Goal: Task Accomplishment & Management: Manage account settings

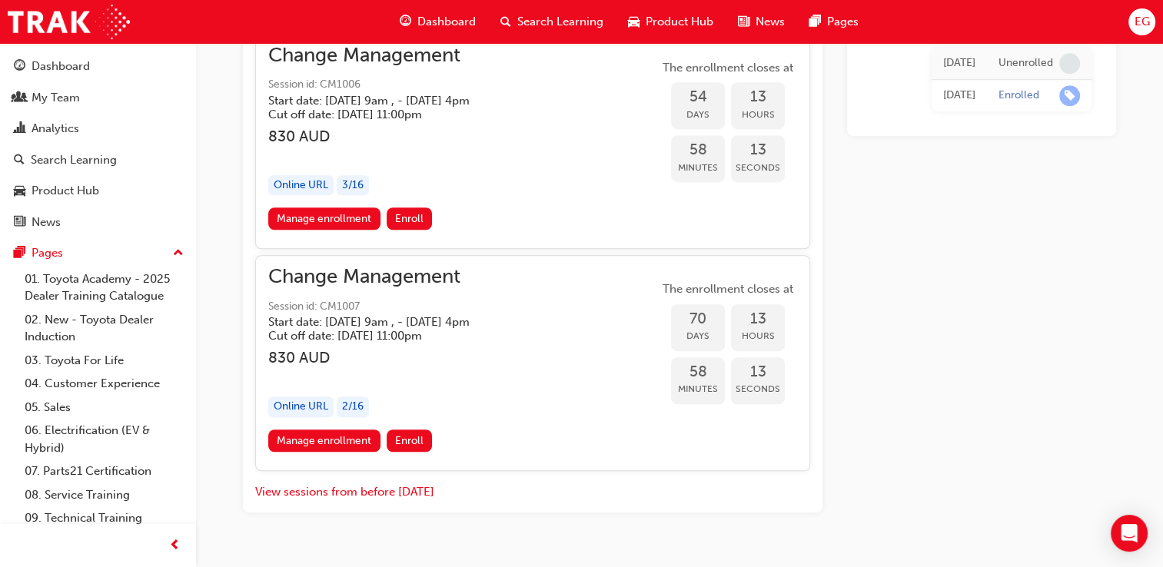
scroll to position [1083, 0]
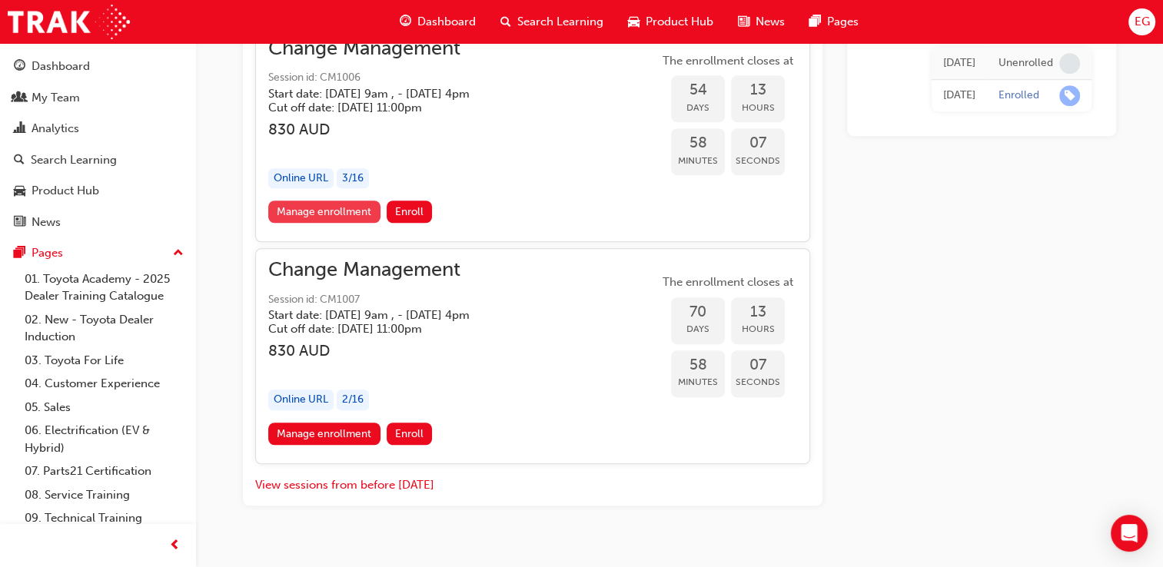
click at [332, 212] on link "Manage enrollment" at bounding box center [324, 212] width 112 height 22
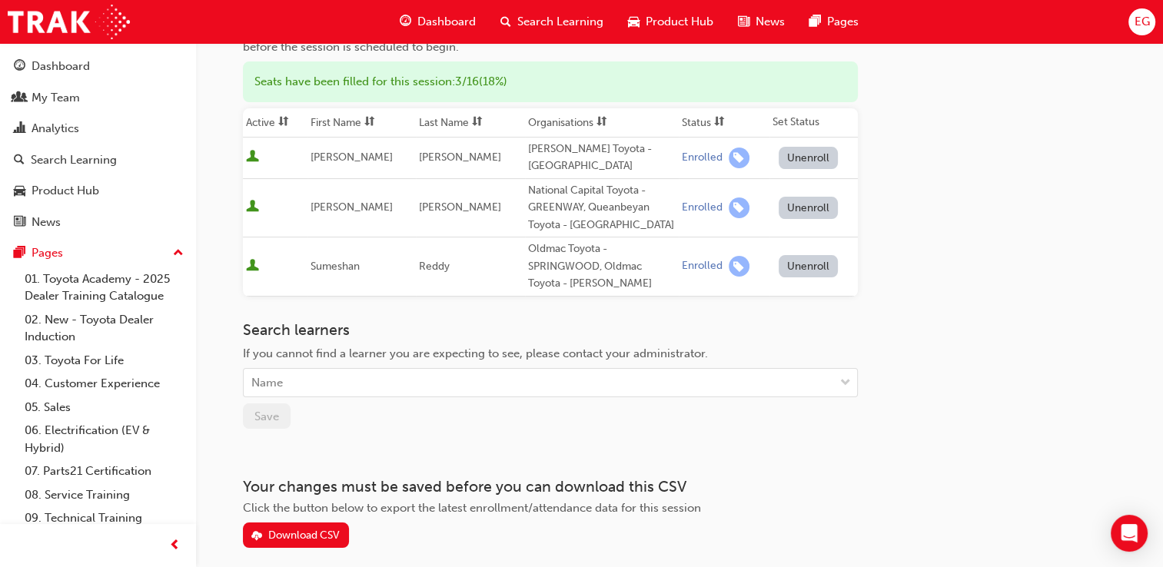
scroll to position [154, 0]
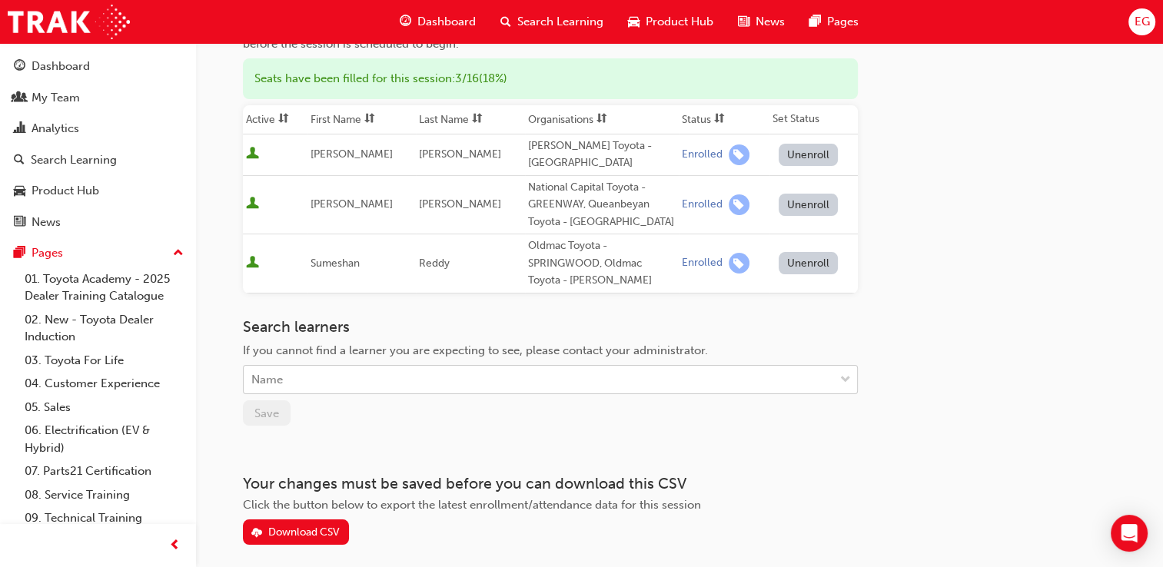
click at [331, 382] on div "Name" at bounding box center [539, 380] width 590 height 27
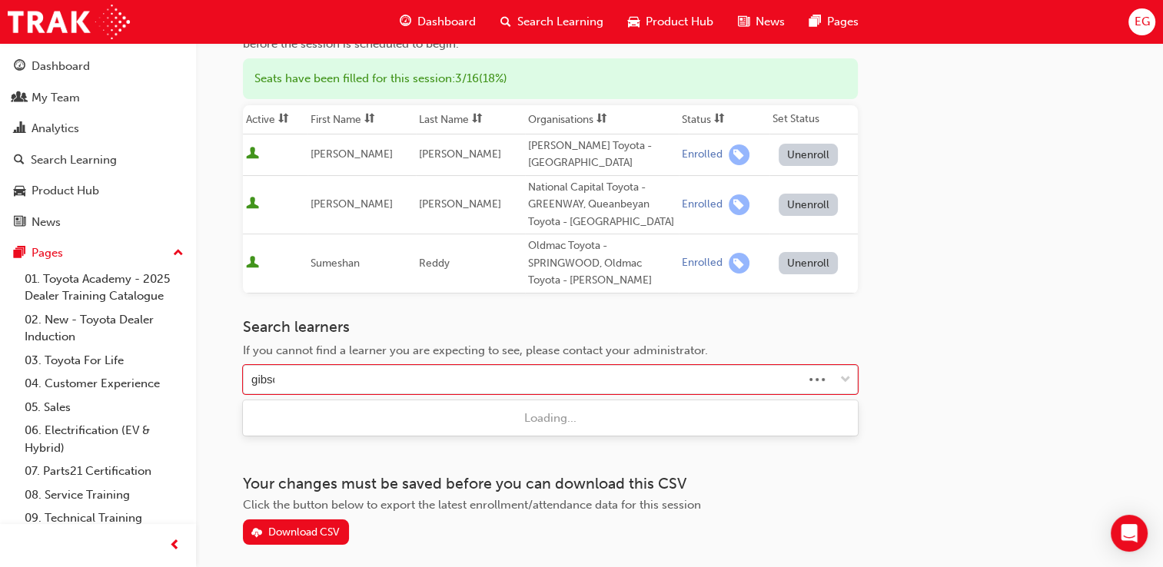
type input "[PERSON_NAME]"
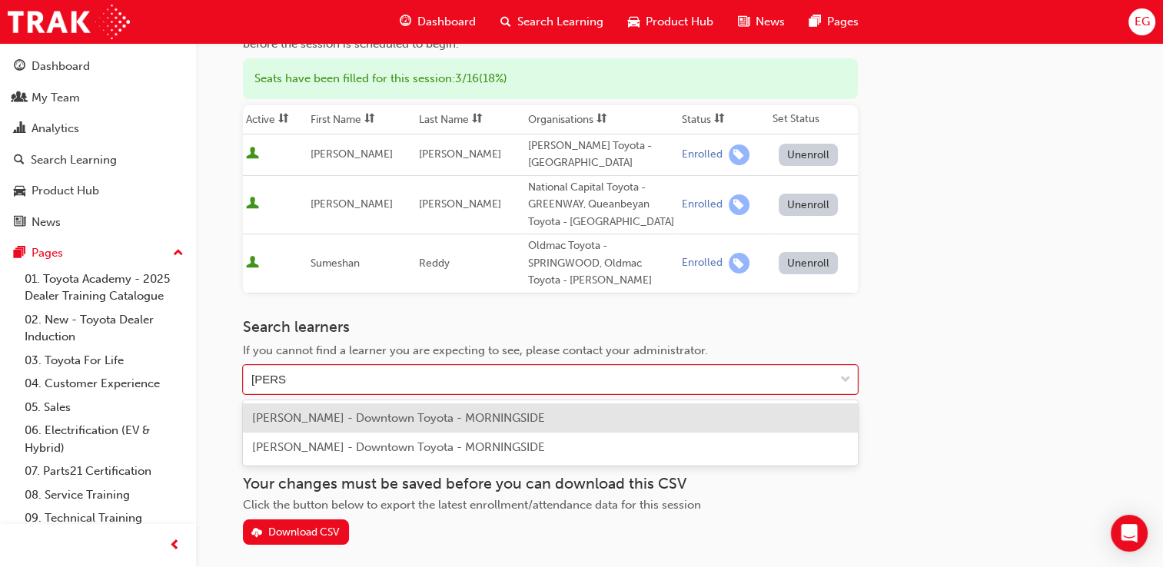
click at [330, 412] on span "[PERSON_NAME] - Downtown Toyota - MORNINGSIDE" at bounding box center [398, 418] width 293 height 14
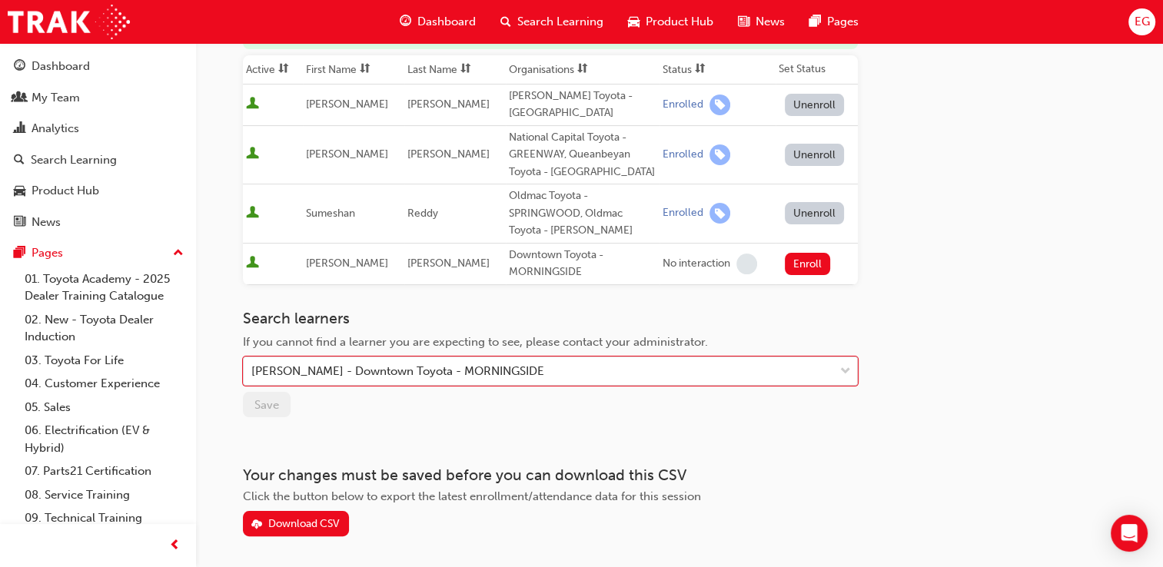
scroll to position [231, 0]
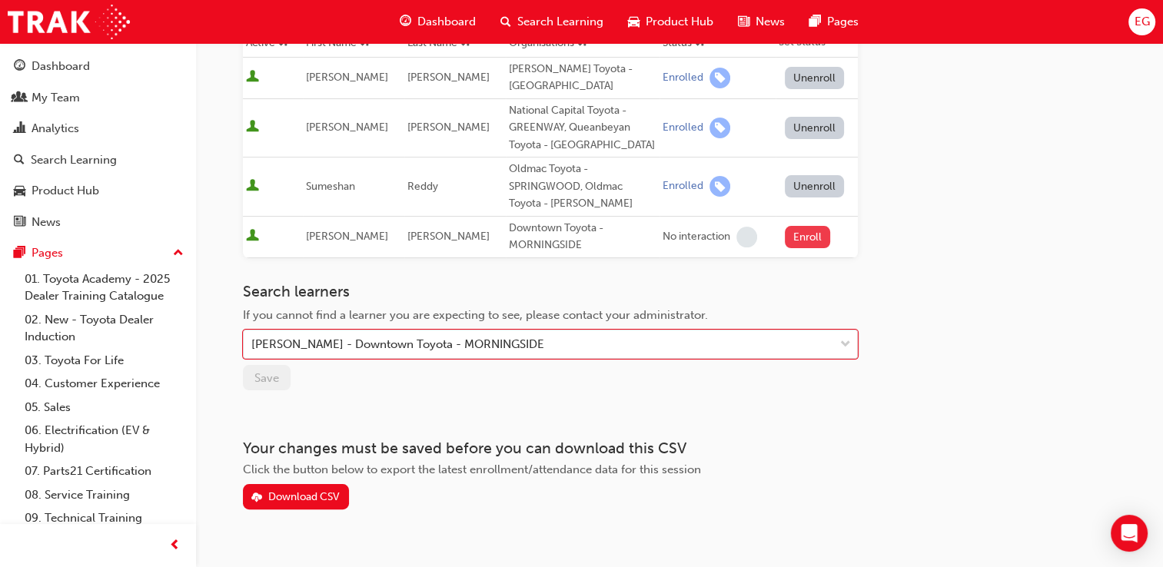
click at [809, 237] on button "Enroll" at bounding box center [808, 237] width 46 height 22
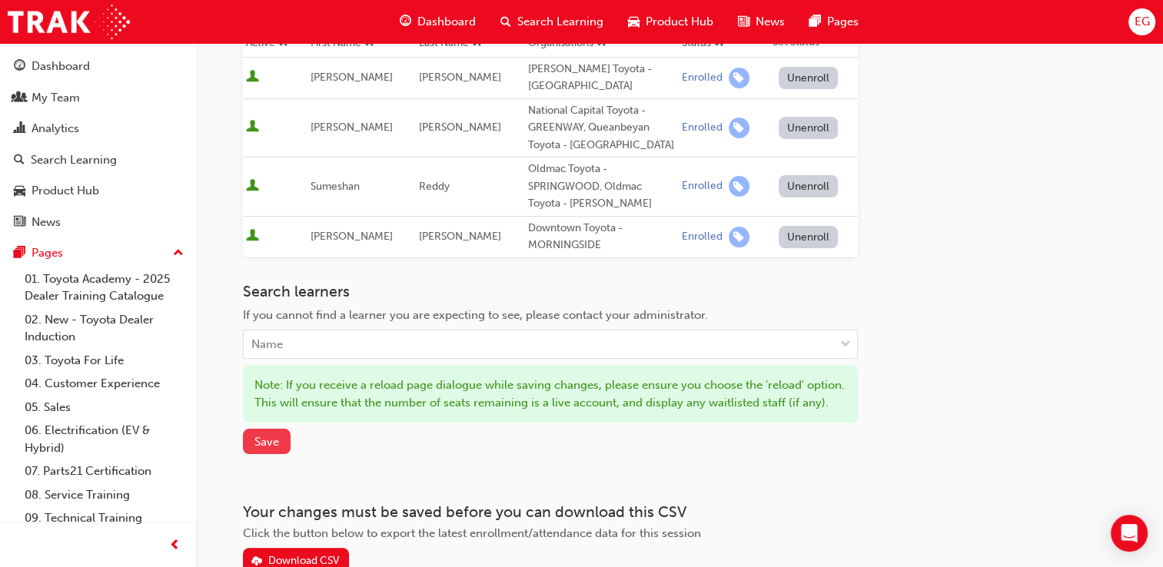
click at [272, 449] on span "Save" at bounding box center [266, 442] width 25 height 14
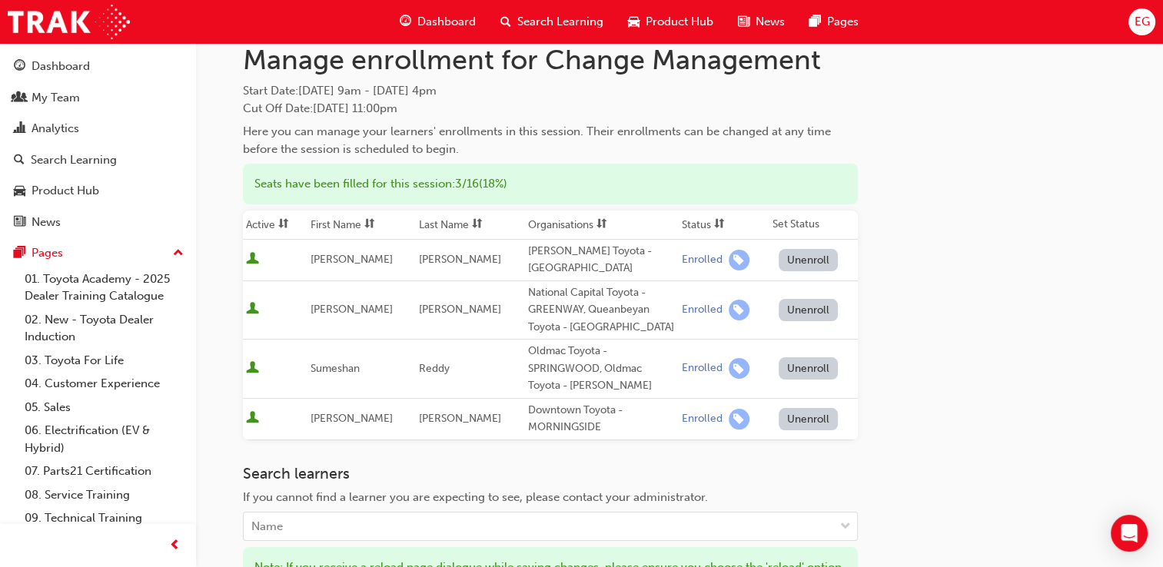
scroll to position [0, 0]
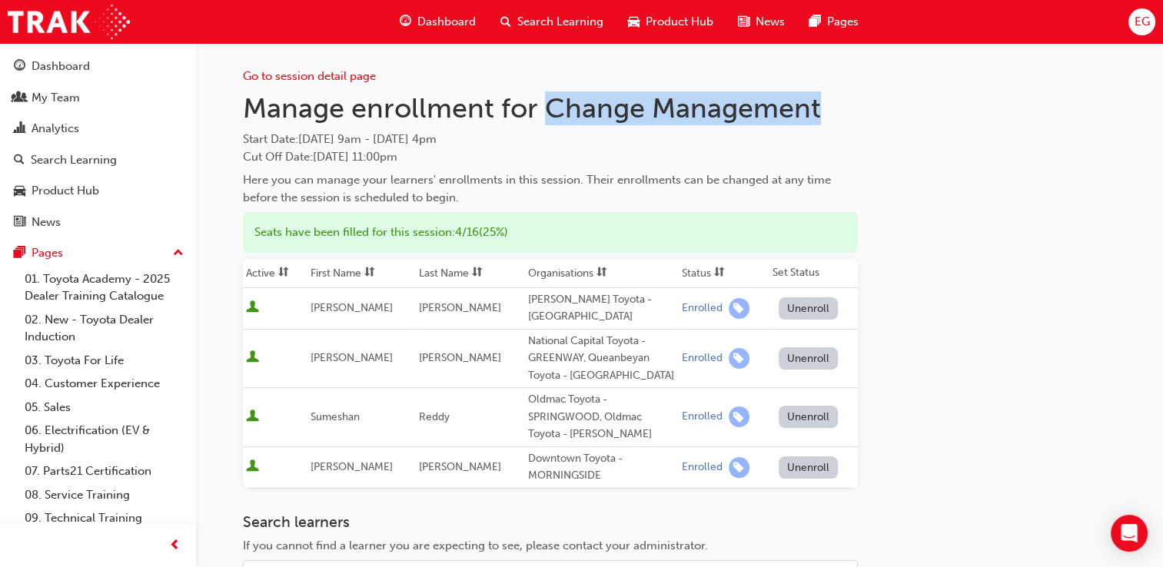
drag, startPoint x: 547, startPoint y: 103, endPoint x: 829, endPoint y: 105, distance: 282.1
click at [829, 105] on h1 "Manage enrollment for Change Management" at bounding box center [550, 108] width 615 height 34
copy h1 "Change Management"
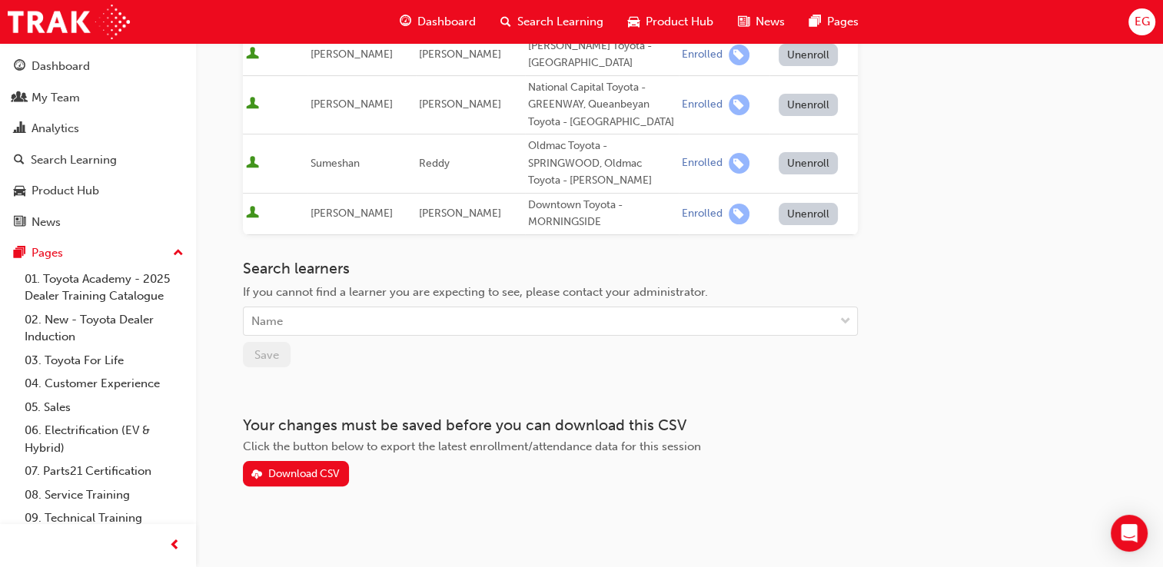
scroll to position [259, 0]
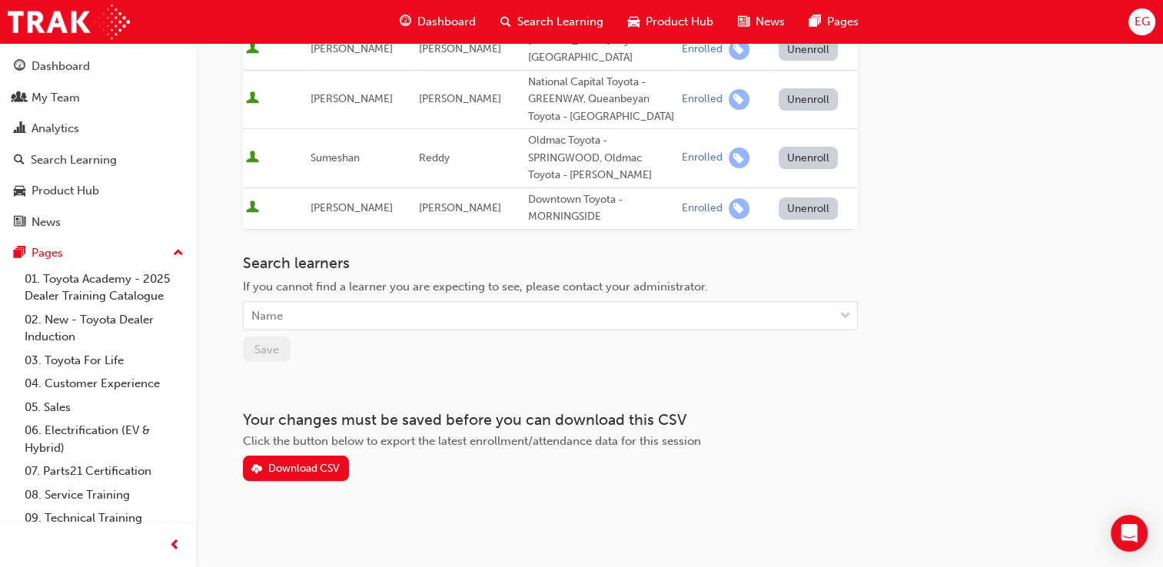
click at [726, 275] on div "Search learners If you cannot find a learner you are expecting to see, please c…" at bounding box center [550, 292] width 615 height 77
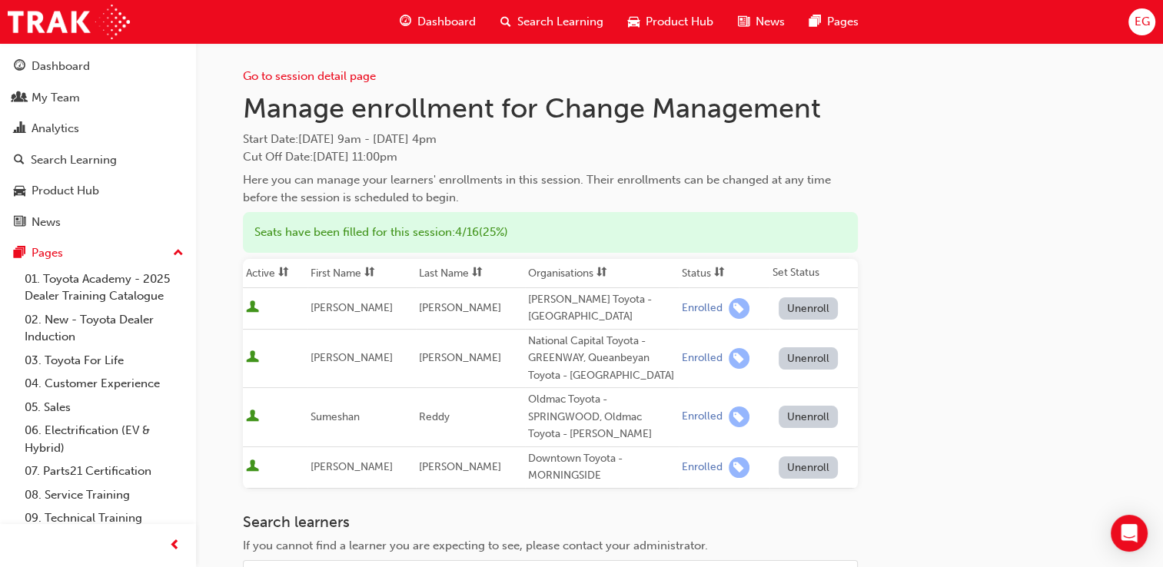
scroll to position [0, 0]
